Goal: Obtain resource: Obtain resource

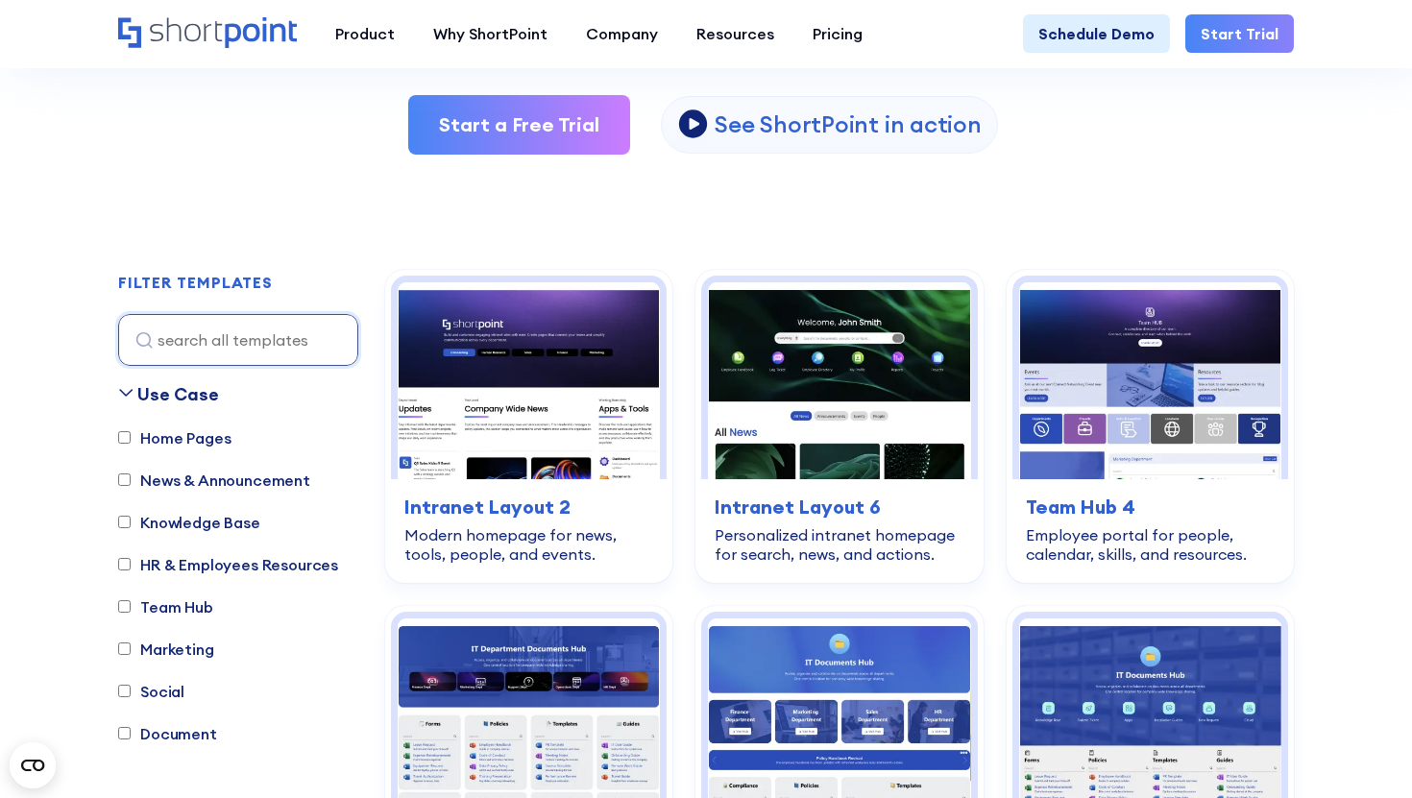
scroll to position [621, 0]
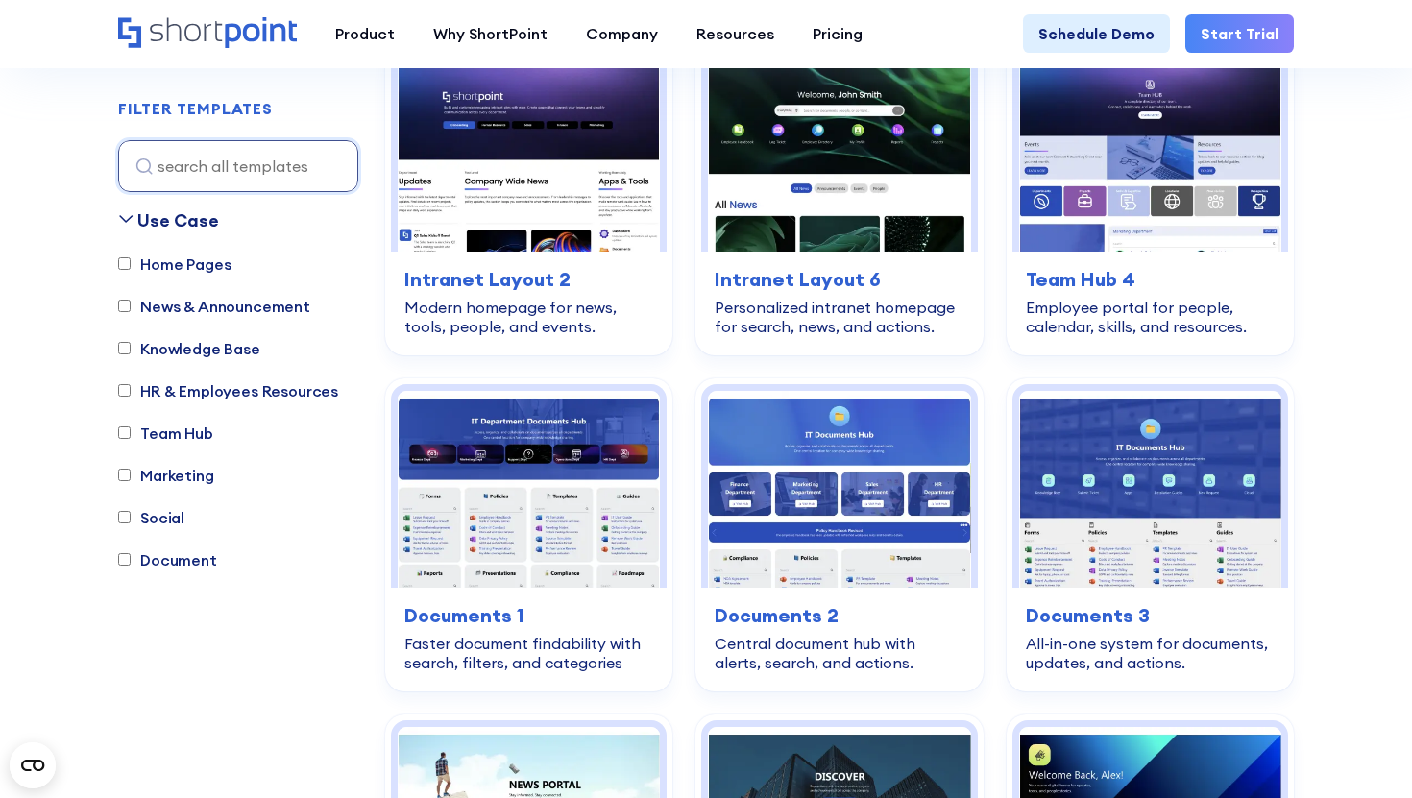
click at [197, 569] on label "Document" at bounding box center [167, 559] width 99 height 23
click at [131, 567] on input "Document" at bounding box center [124, 560] width 12 height 12
checkbox input "true"
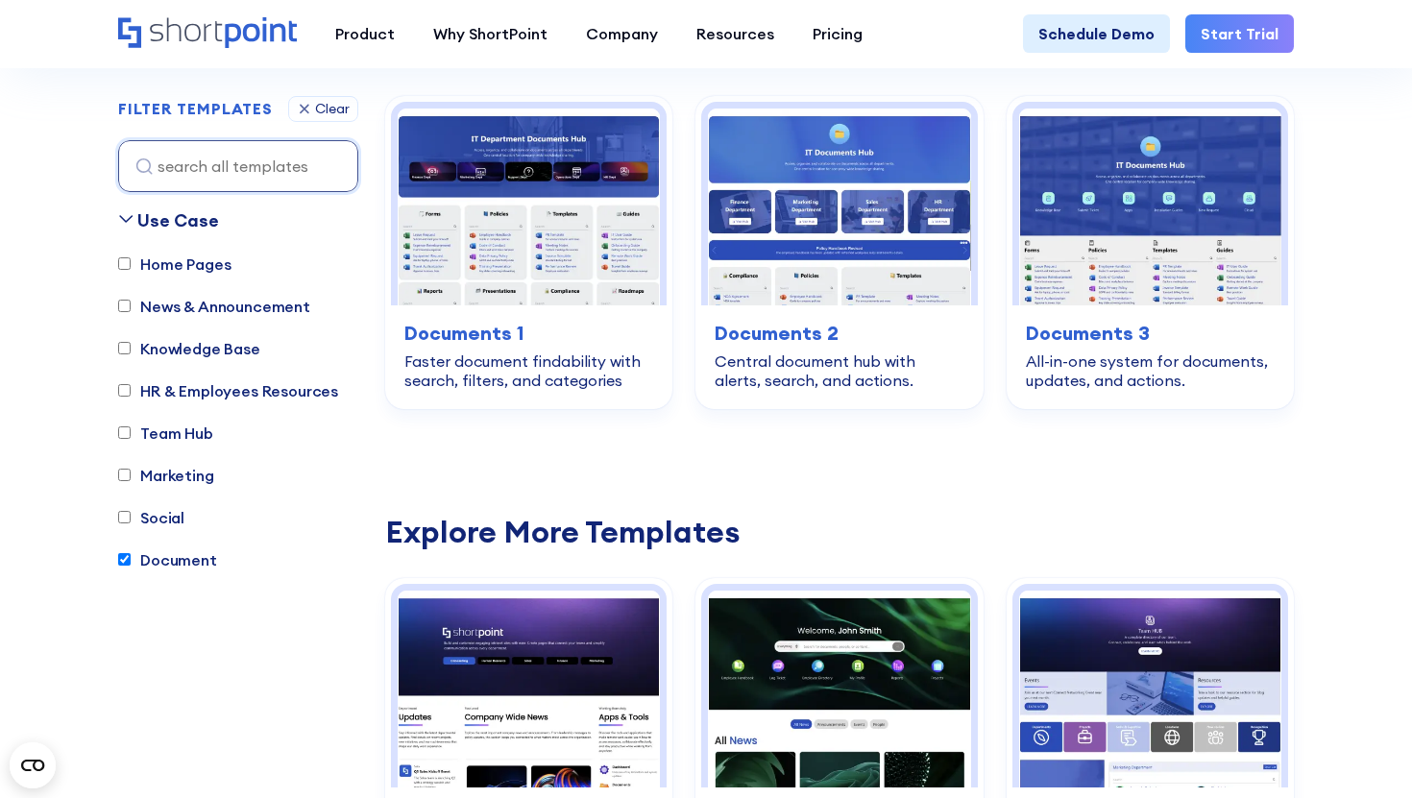
scroll to position [567, 0]
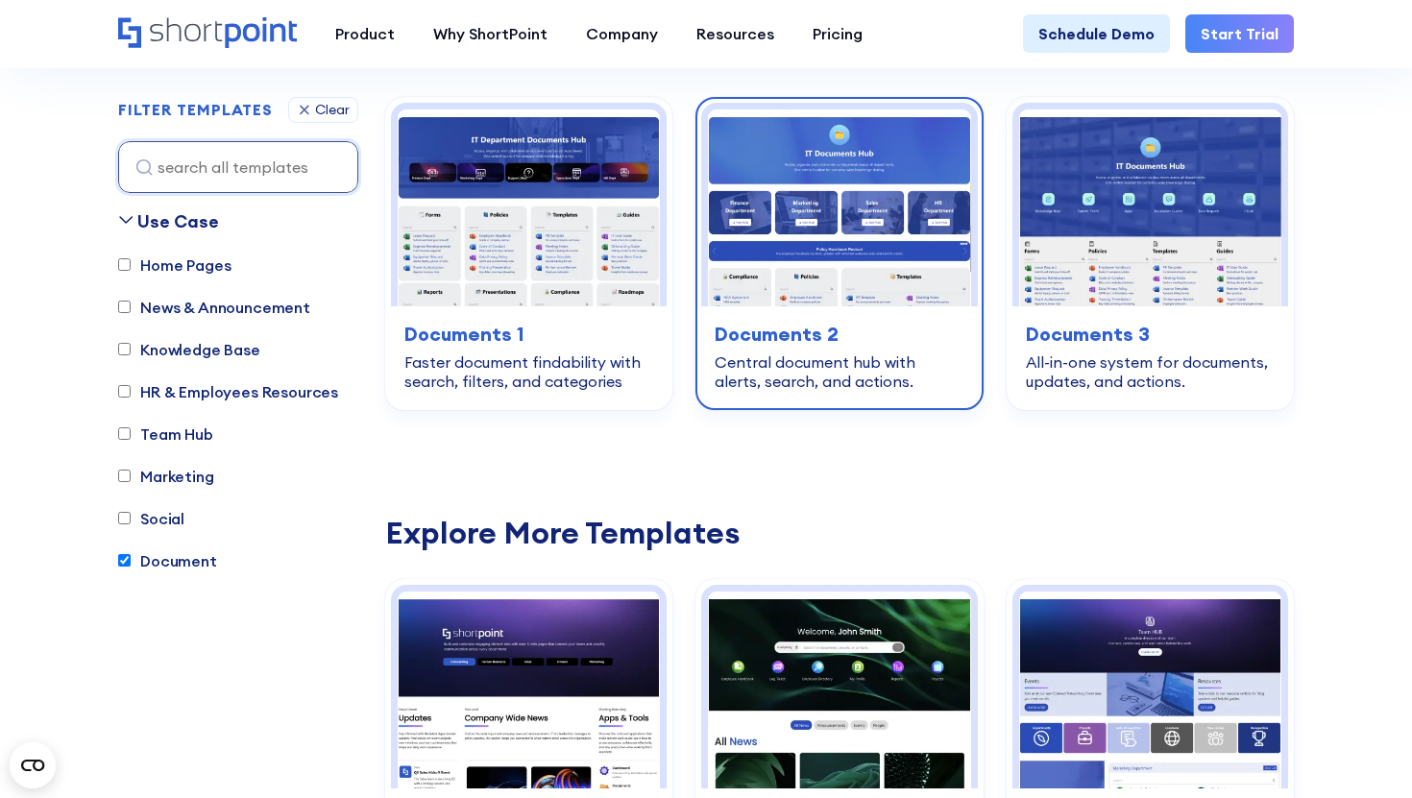
click at [776, 243] on img at bounding box center [839, 207] width 262 height 197
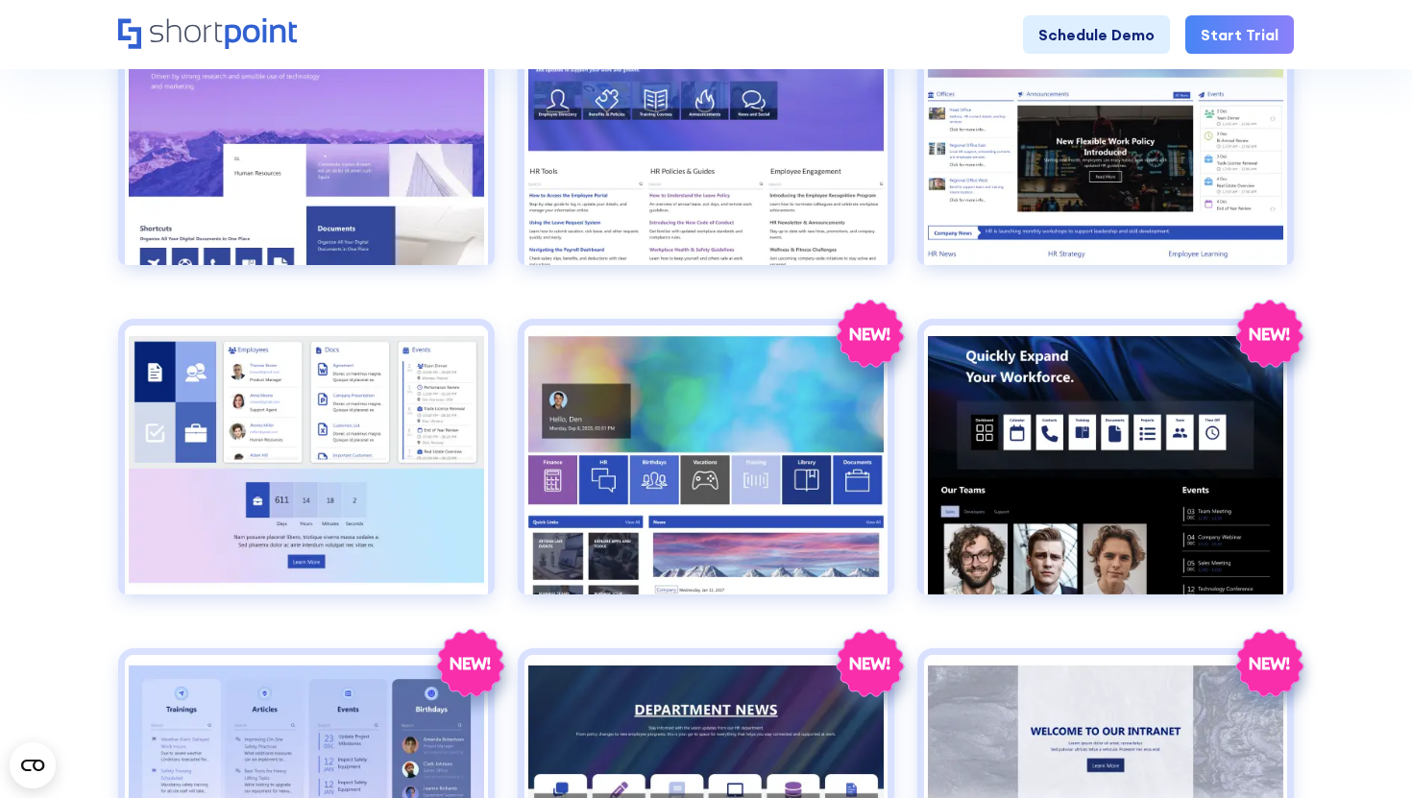
scroll to position [1573, 0]
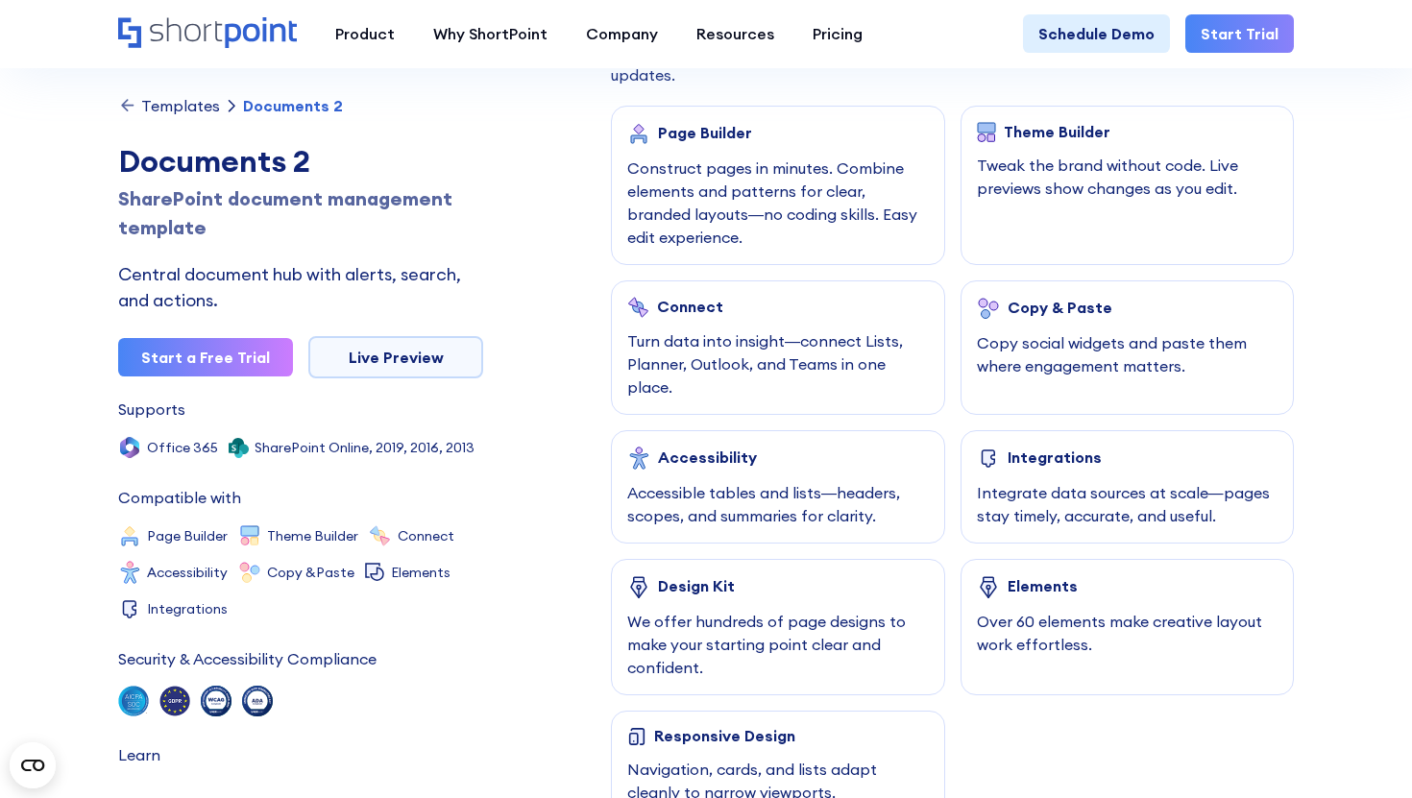
scroll to position [939, 0]
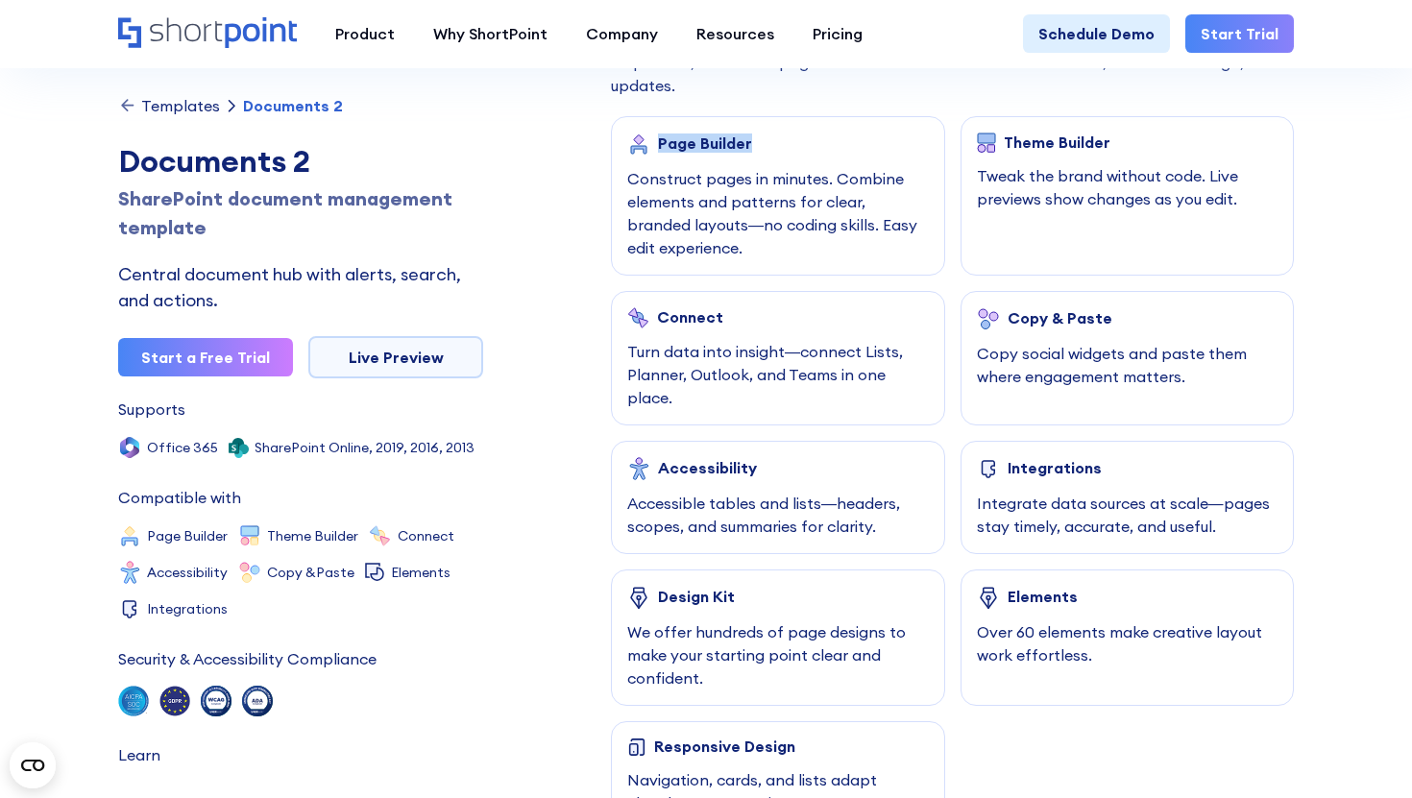
copy div "Page Builder"
drag, startPoint x: 661, startPoint y: 140, endPoint x: 792, endPoint y: 145, distance: 131.6
click at [792, 145] on div "Page Builder" at bounding box center [778, 144] width 302 height 23
drag, startPoint x: 1108, startPoint y: 145, endPoint x: 1005, endPoint y: 144, distance: 102.8
click at [1005, 144] on div "Theme Builder" at bounding box center [1128, 143] width 302 height 20
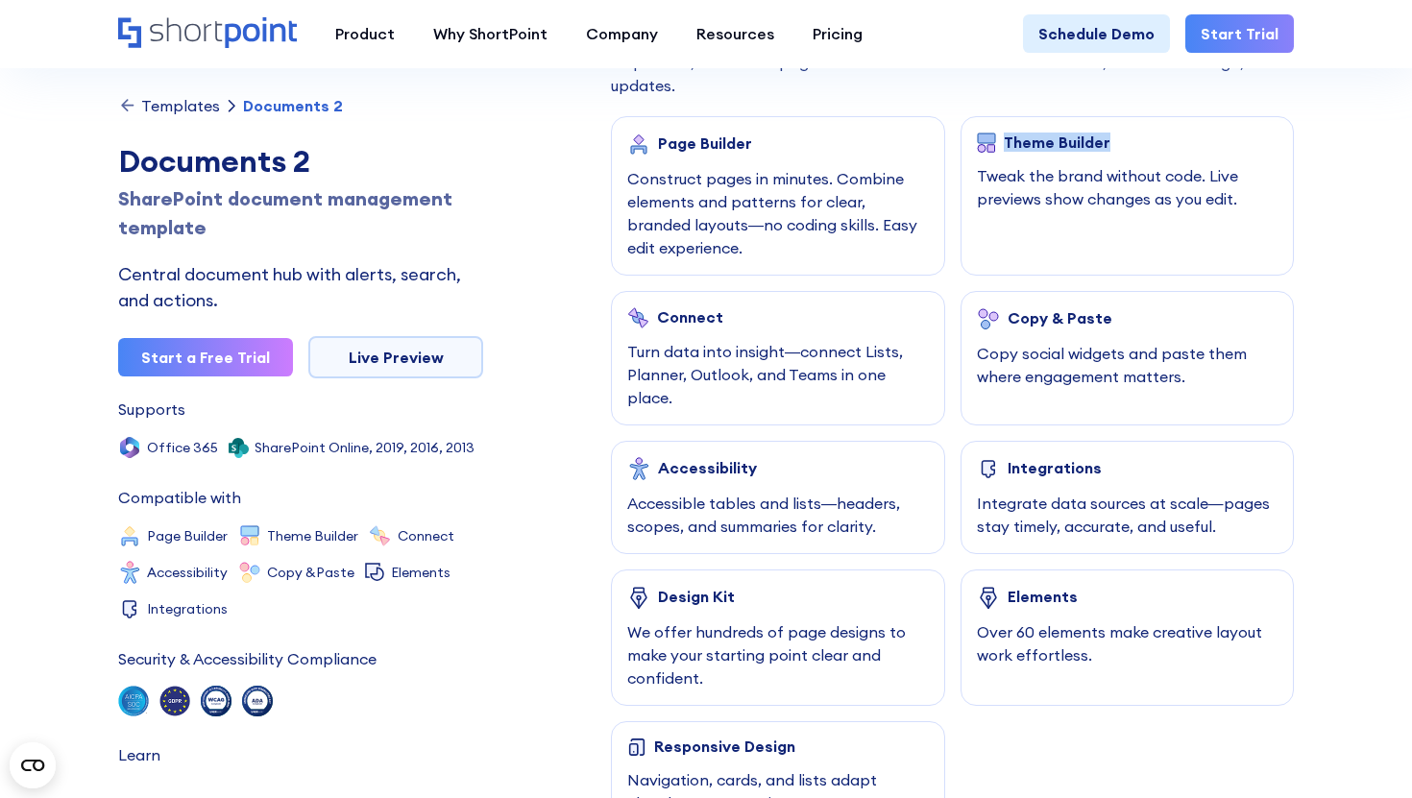
copy div "Theme Builder"
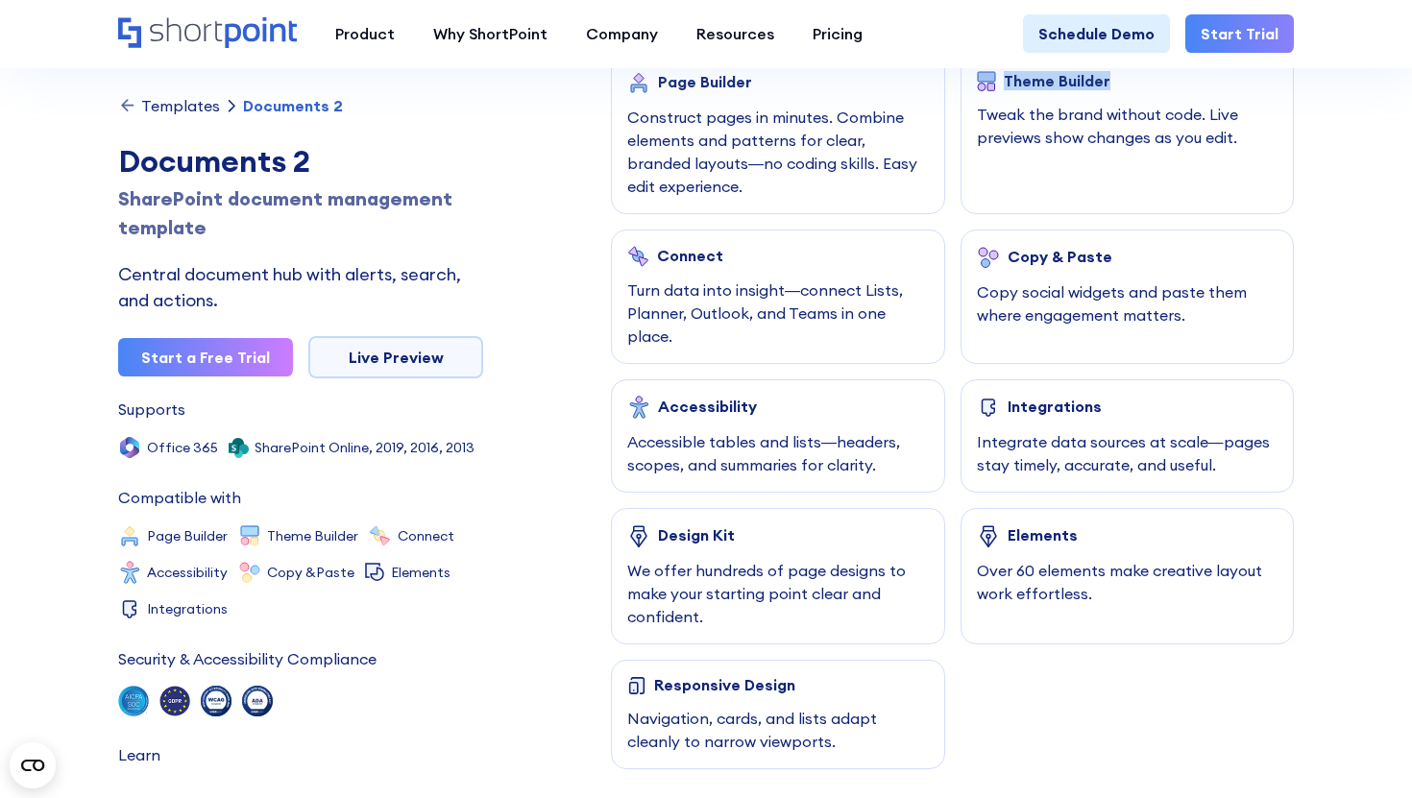
scroll to position [1021, 0]
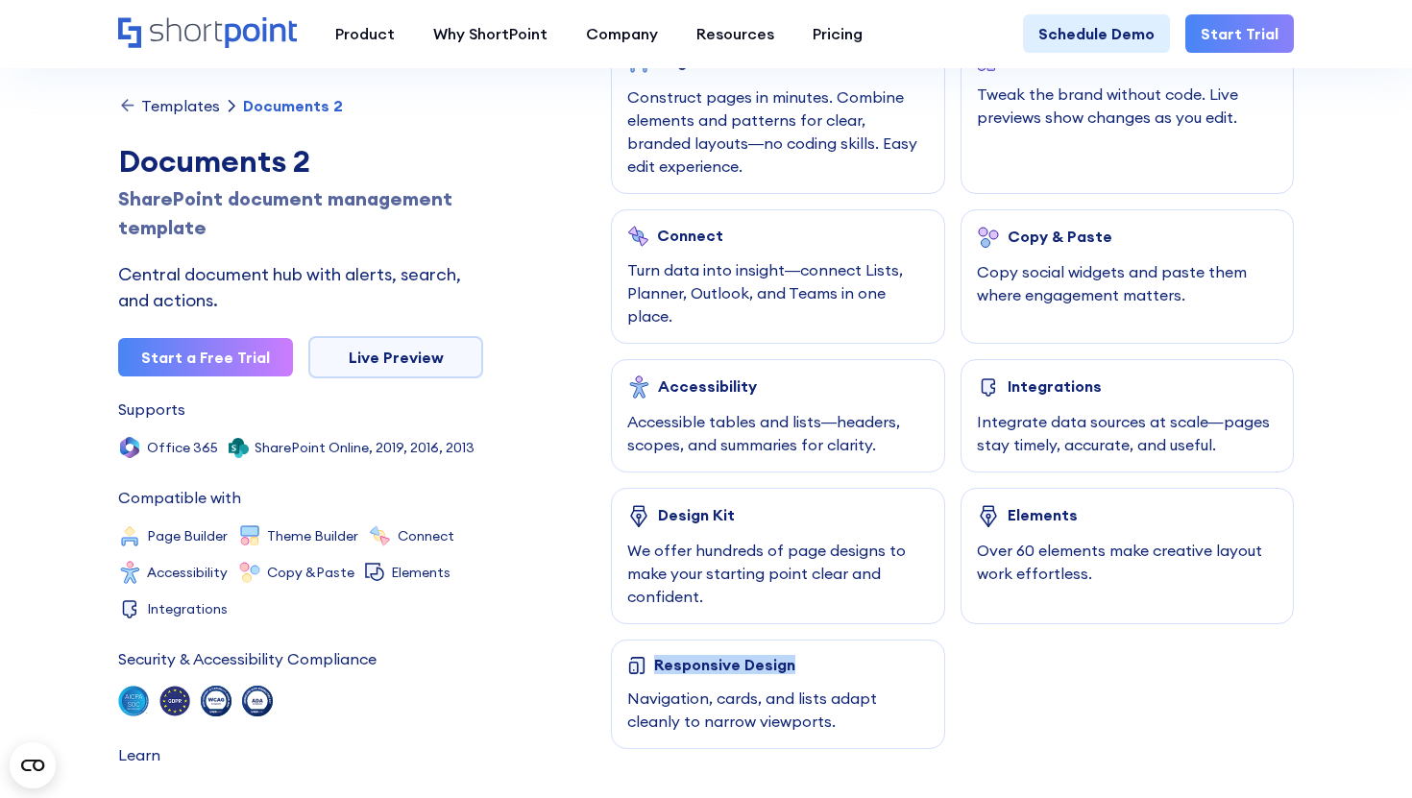
drag, startPoint x: 809, startPoint y: 673, endPoint x: 644, endPoint y: 665, distance: 165.3
click at [644, 665] on div "Responsive Design" at bounding box center [778, 665] width 302 height 19
copy div "Responsive Design"
copy div "Copy & Paste"
drag, startPoint x: 1003, startPoint y: 236, endPoint x: 1153, endPoint y: 236, distance: 149.8
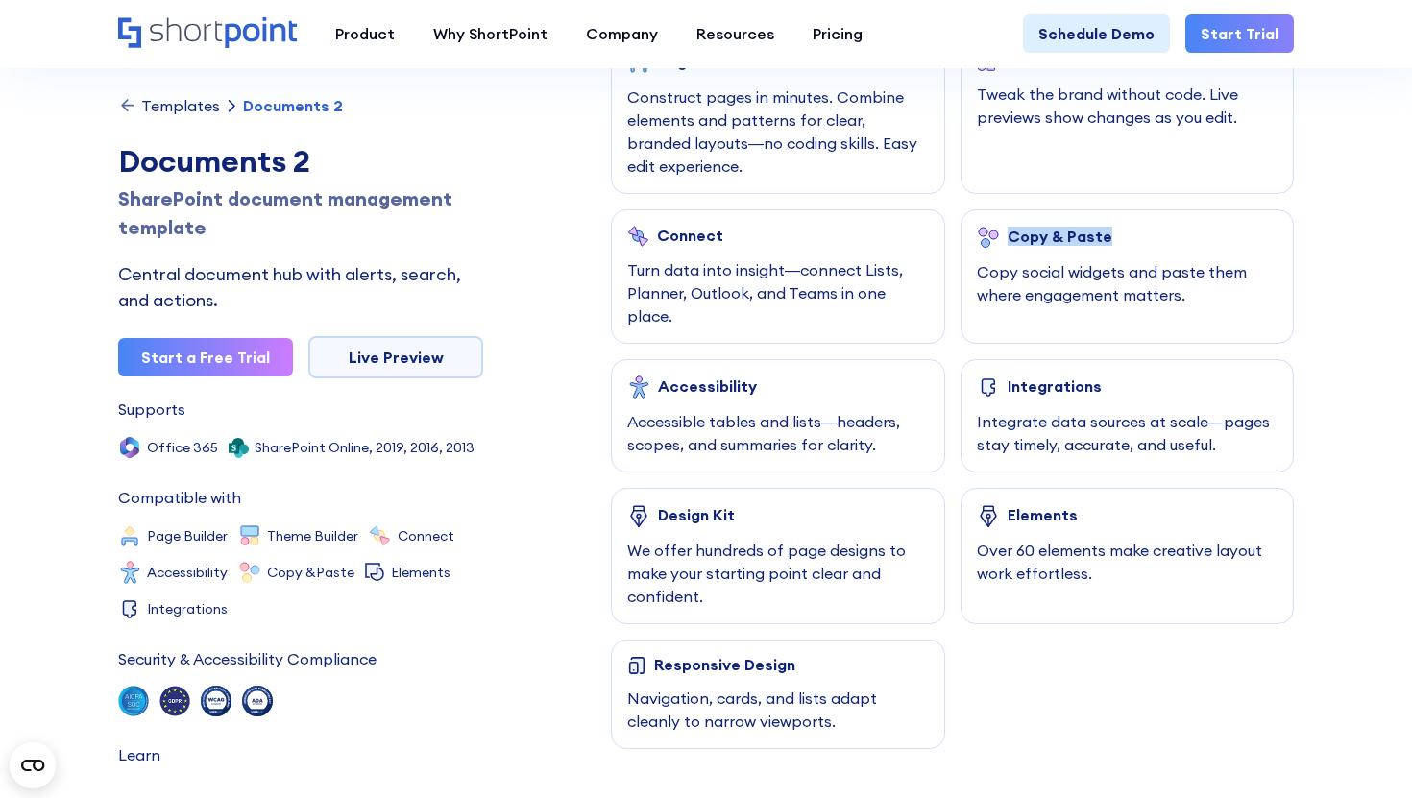
click at [1153, 236] on div "Copy & Paste" at bounding box center [1128, 237] width 302 height 23
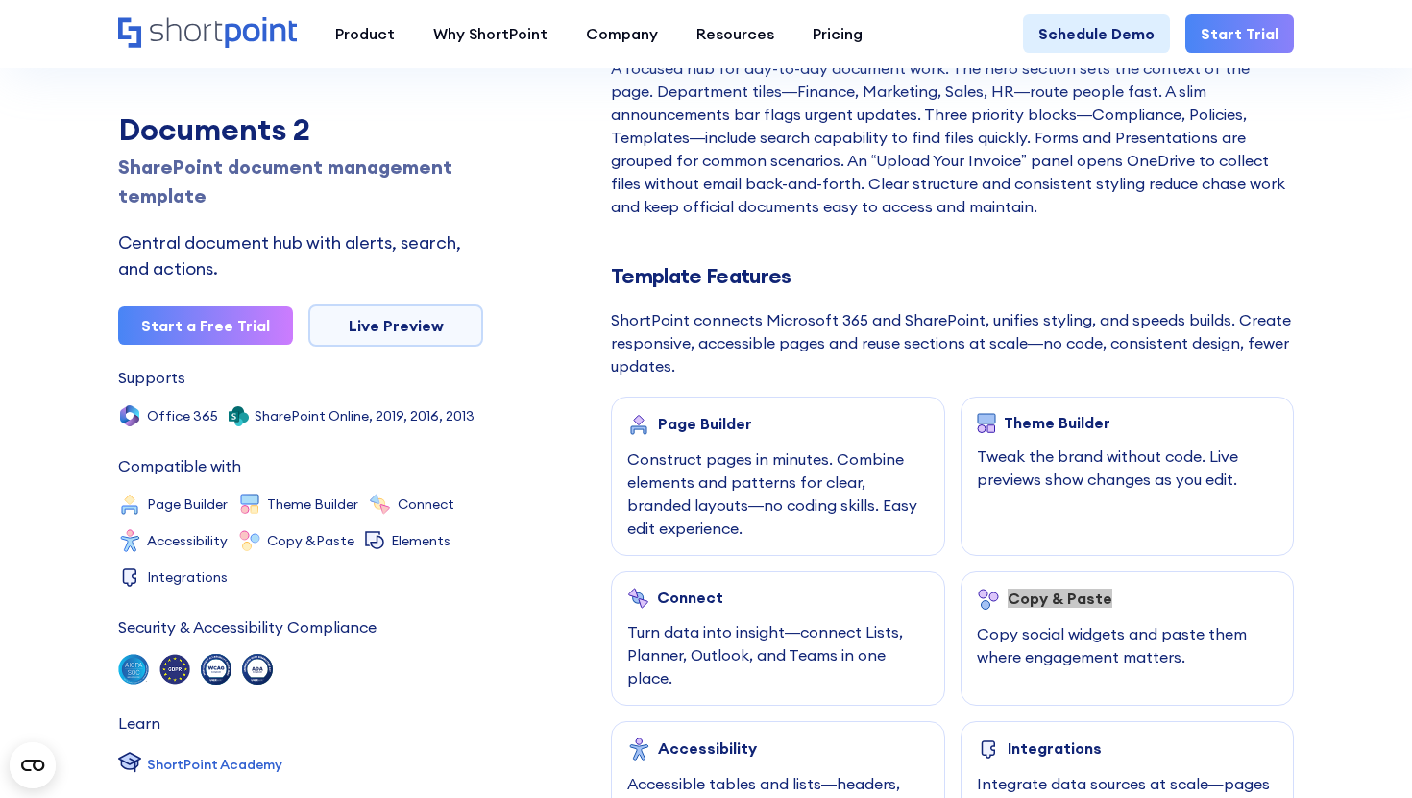
scroll to position [724, 0]
